Goal: Information Seeking & Learning: Learn about a topic

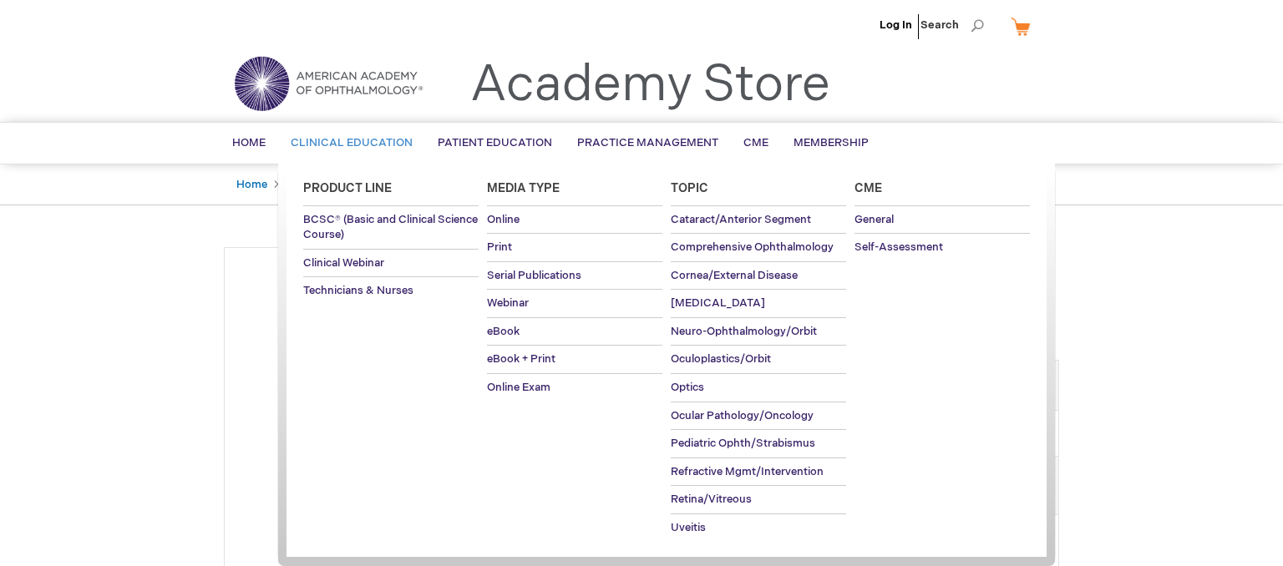
click at [373, 147] on span "Clinical Education" at bounding box center [352, 142] width 122 height 13
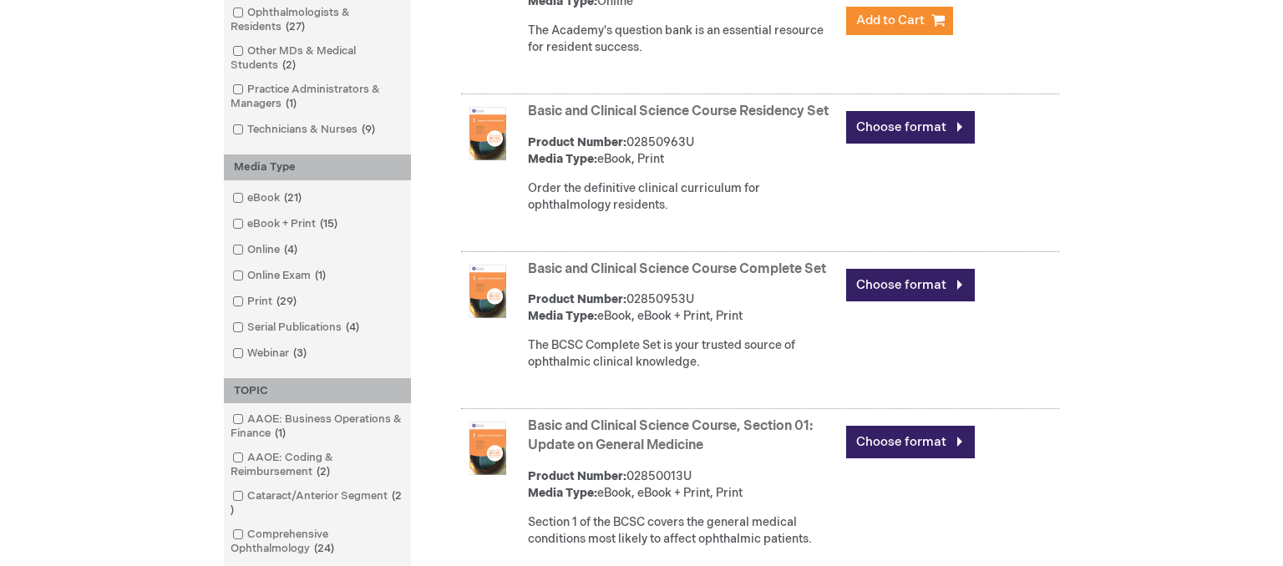
scroll to position [441, 0]
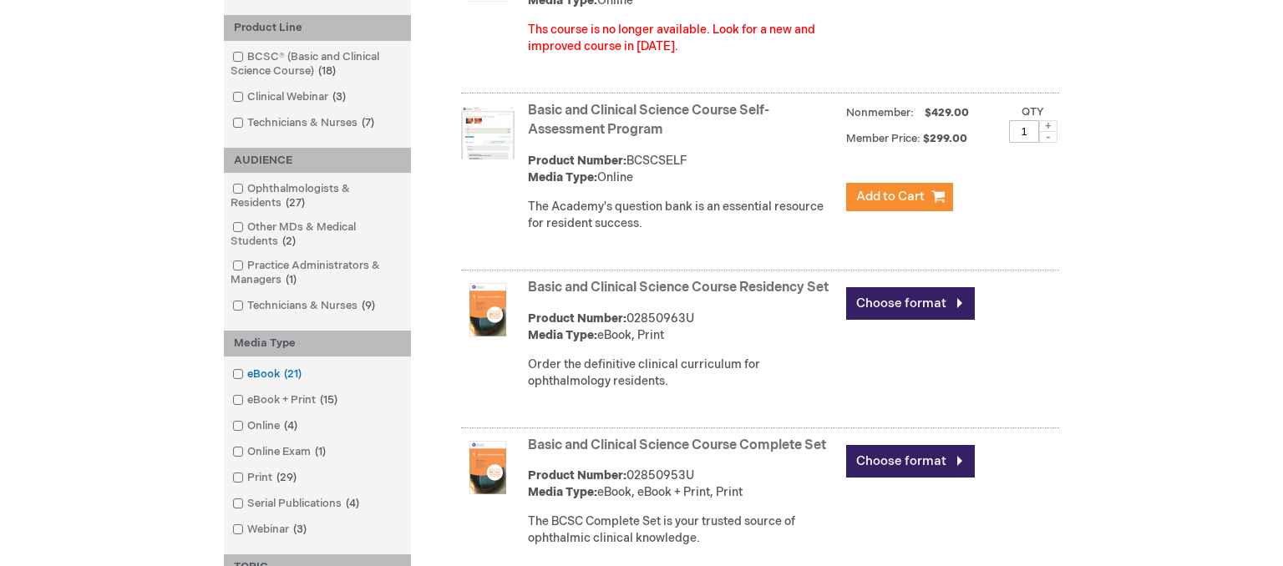
click at [247, 373] on span at bounding box center [247, 374] width 0 height 13
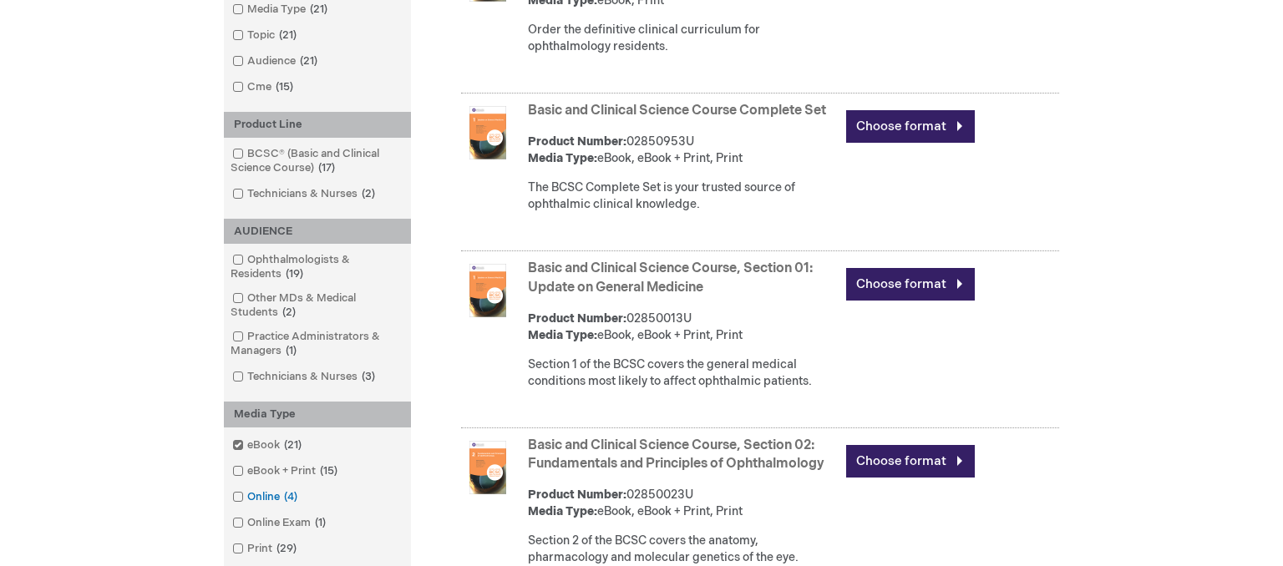
click at [247, 494] on span at bounding box center [247, 496] width 0 height 13
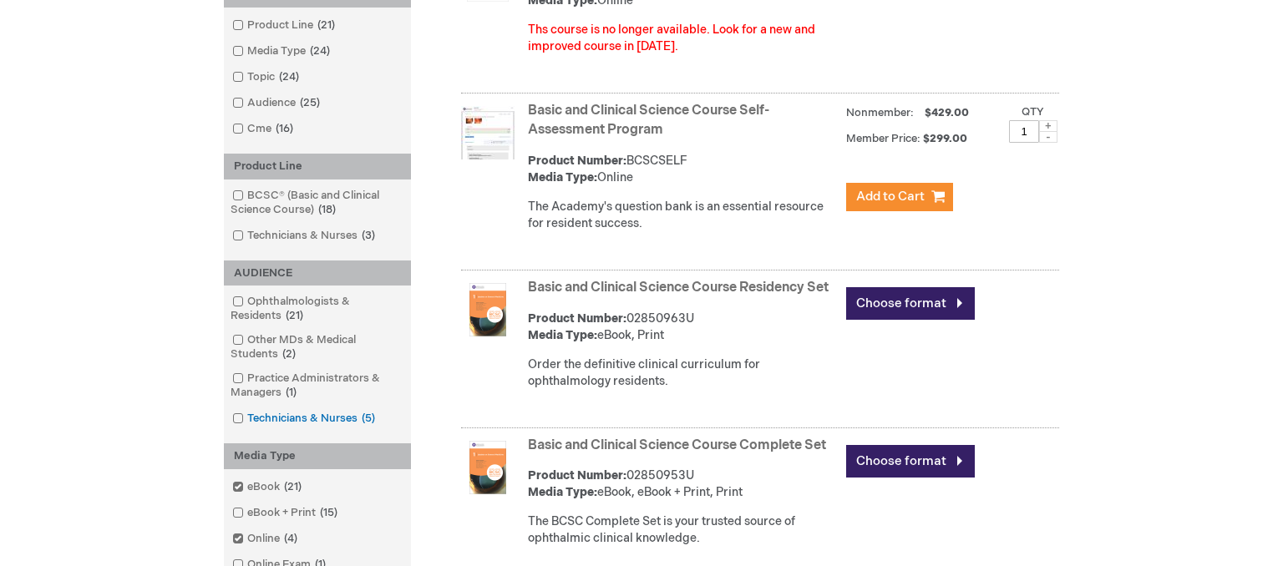
click at [247, 416] on span at bounding box center [247, 418] width 0 height 13
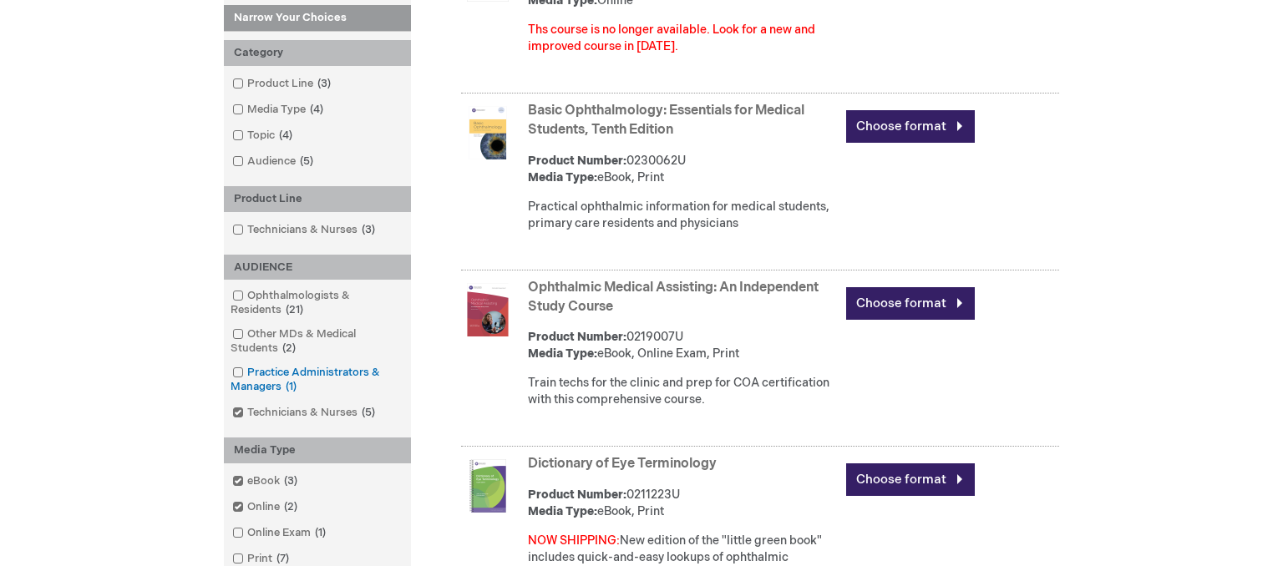
click at [247, 371] on span at bounding box center [247, 372] width 0 height 13
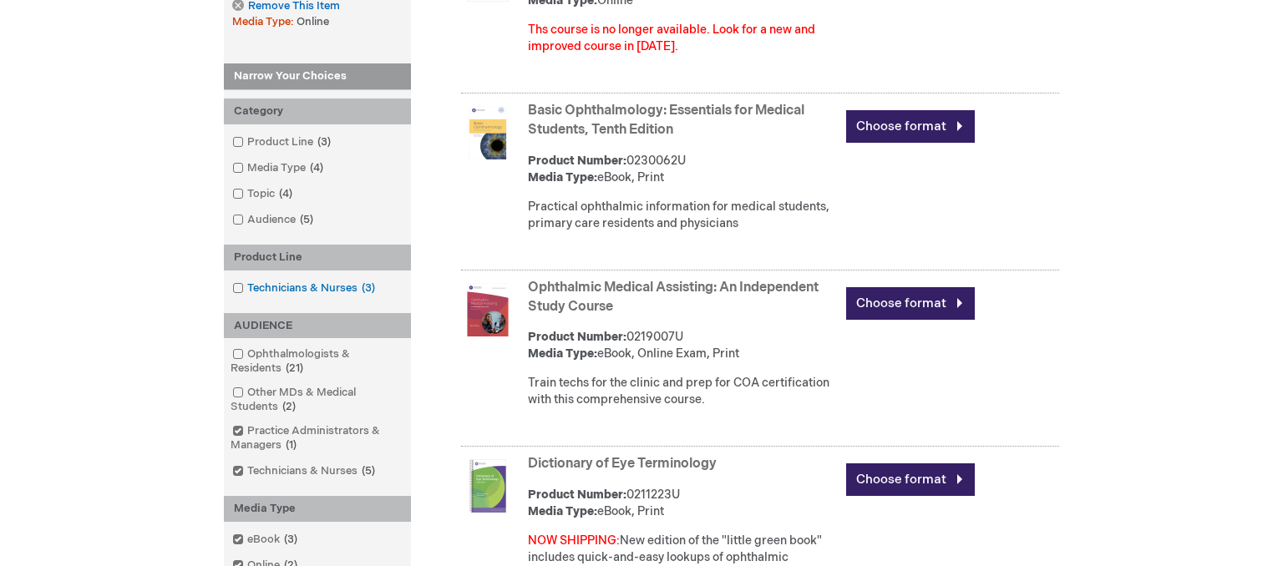
click at [247, 287] on span at bounding box center [247, 287] width 0 height 13
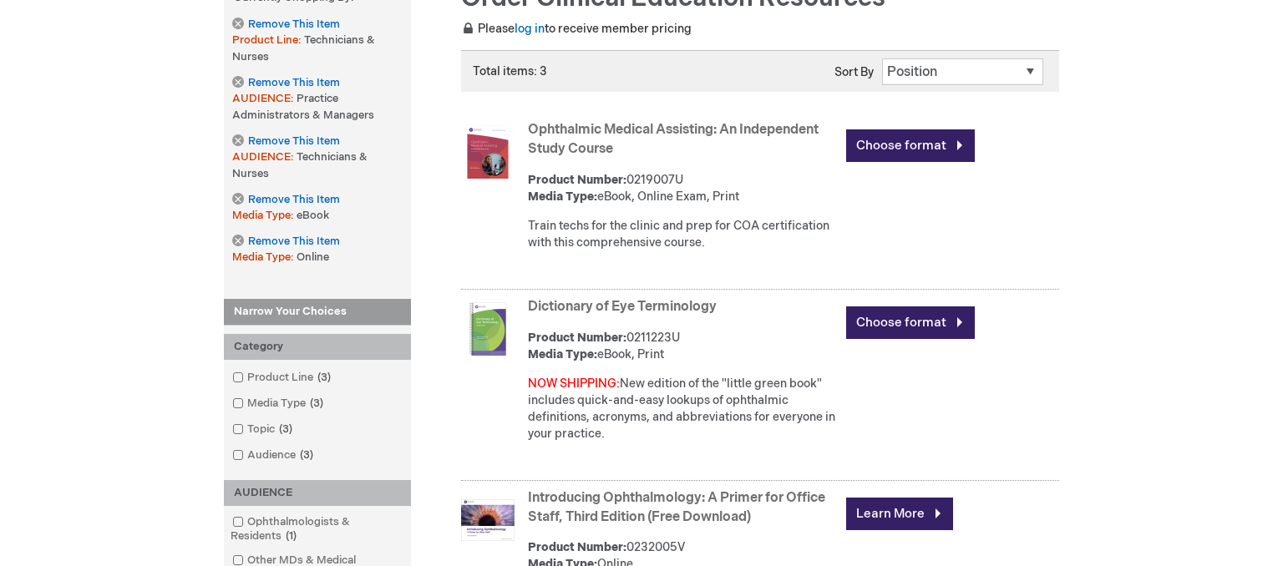
scroll to position [352, 0]
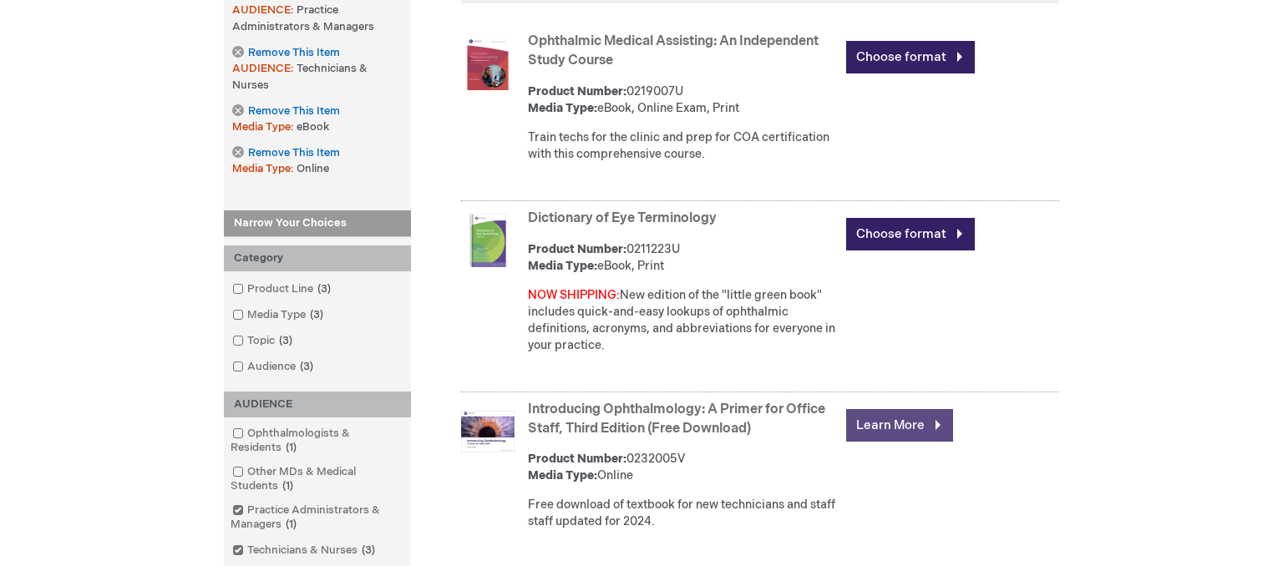
click at [876, 423] on link "Learn More" at bounding box center [899, 425] width 107 height 33
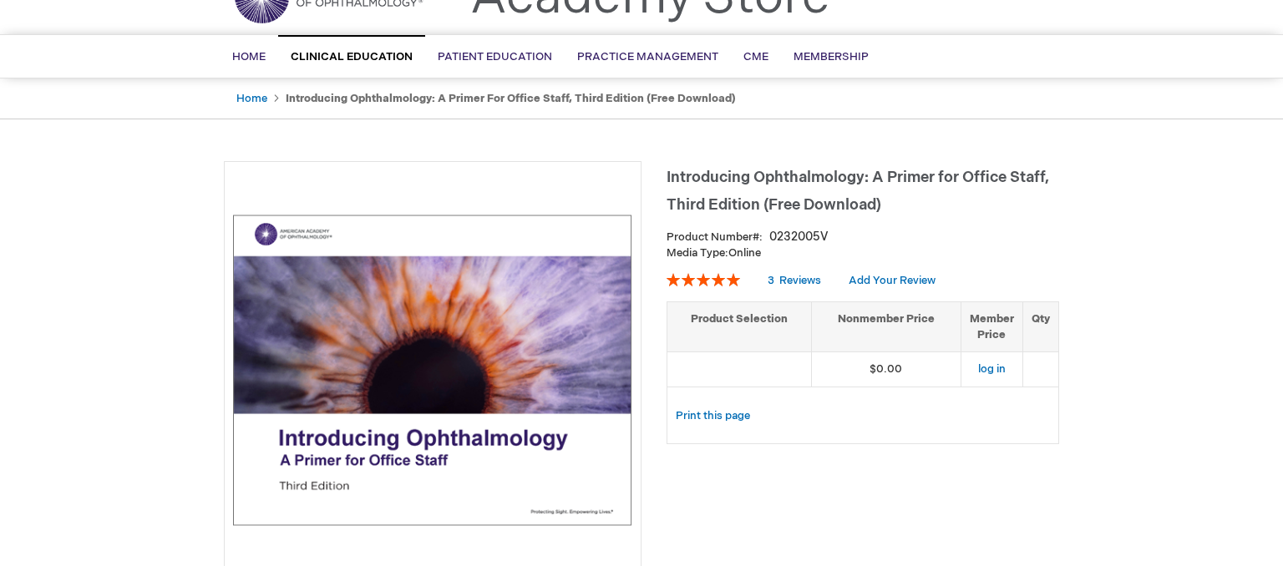
scroll to position [176, 0]
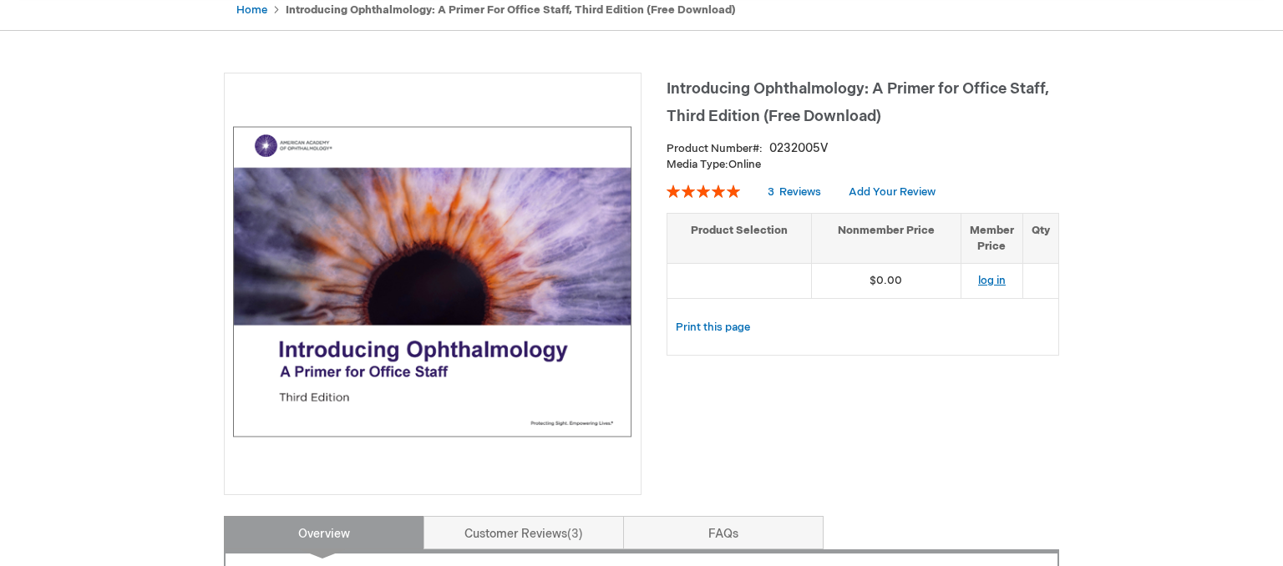
click at [994, 276] on link "log in" at bounding box center [992, 280] width 28 height 13
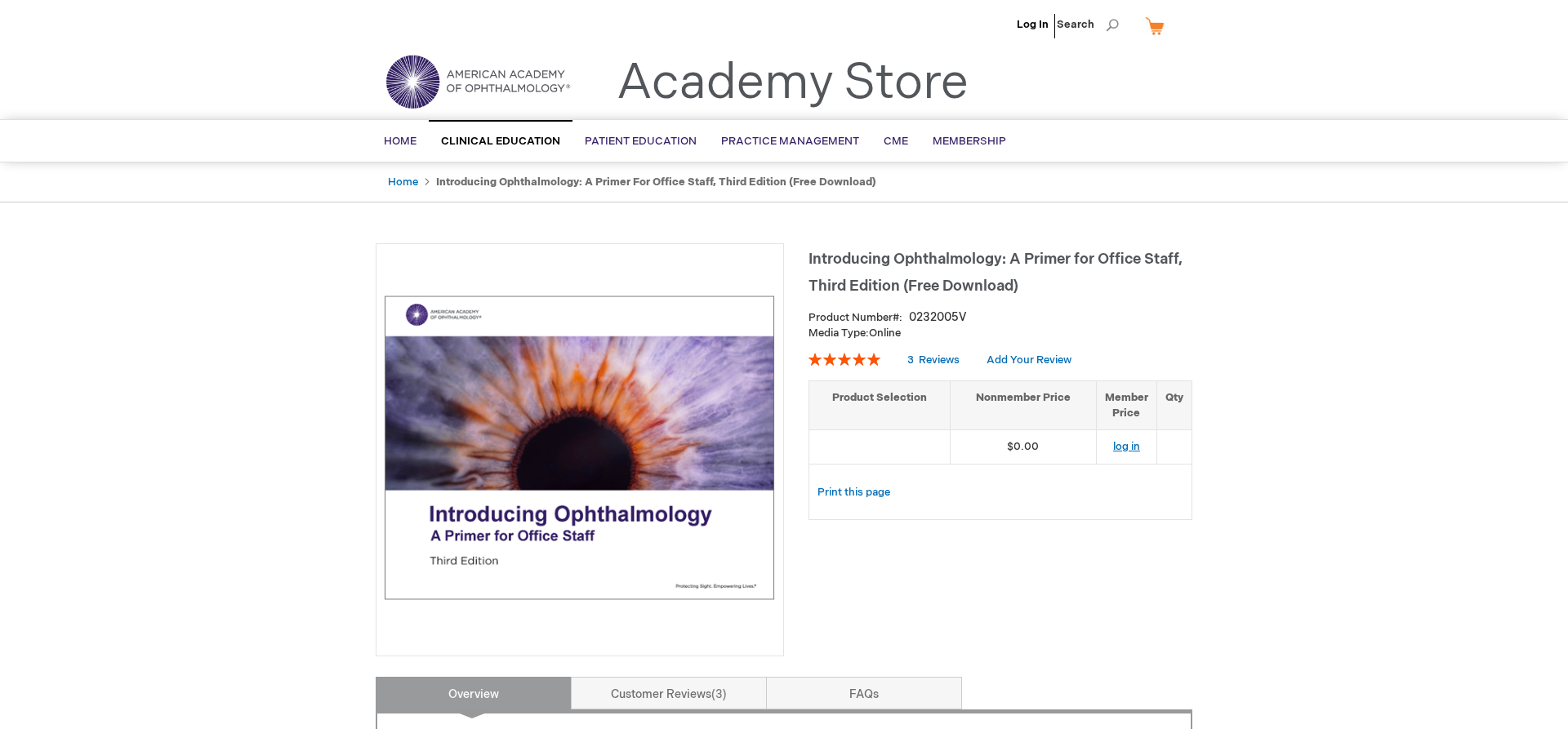
click at [1127, 443] on link "log in" at bounding box center [1126, 446] width 27 height 13
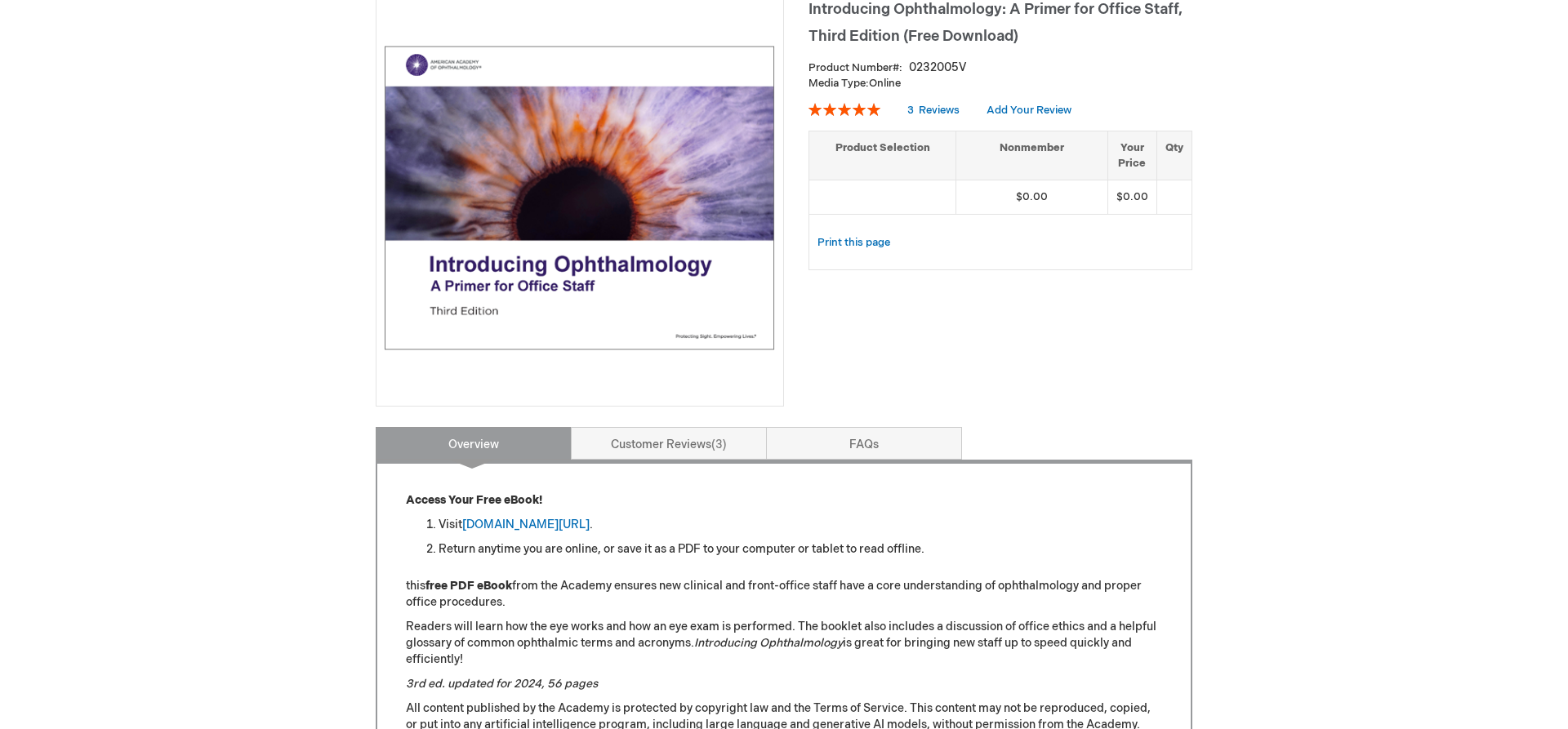
scroll to position [333, 0]
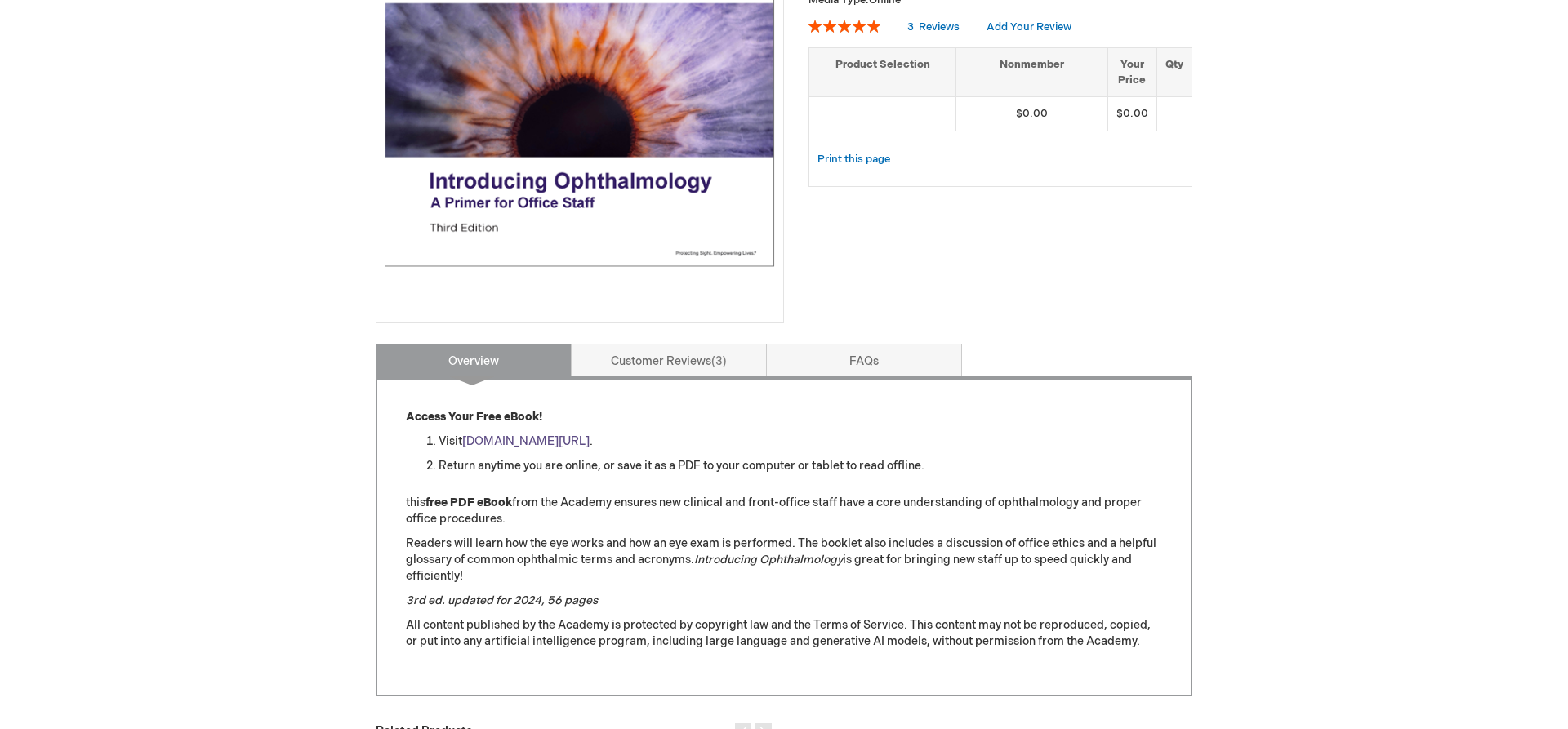
click at [589, 439] on link "[DOMAIN_NAME][URL]" at bounding box center [526, 441] width 127 height 14
